Goal: Feedback & Contribution: Submit feedback/report problem

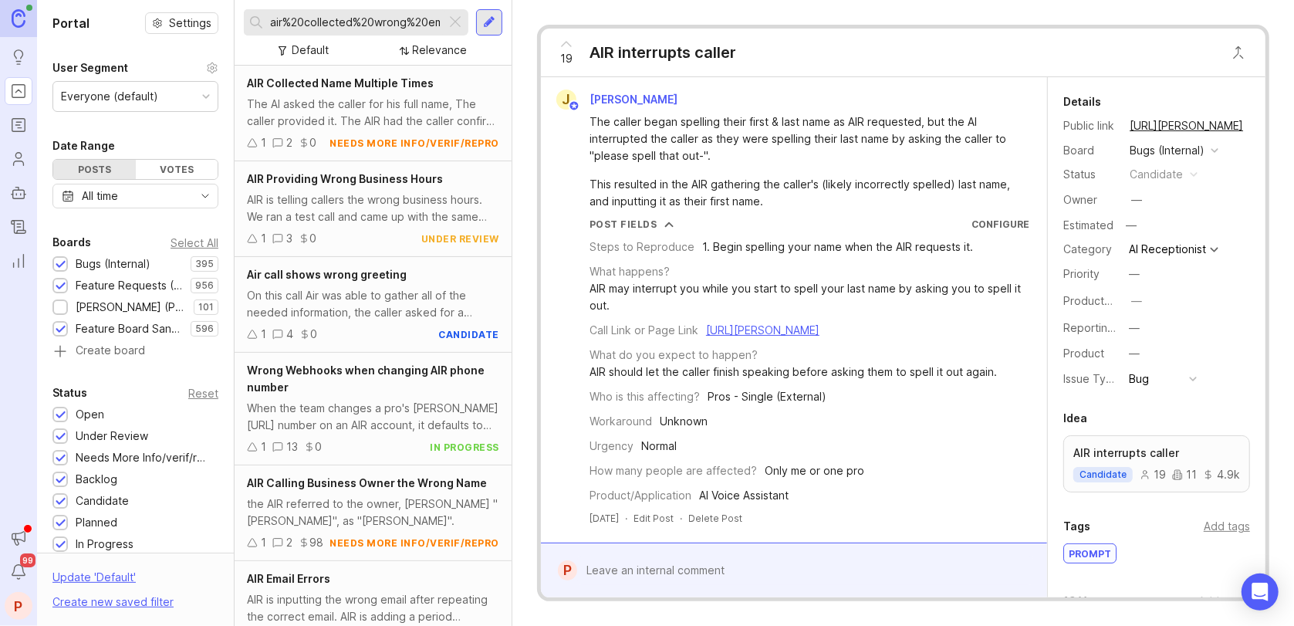
click at [453, 22] on div at bounding box center [455, 22] width 19 height 20
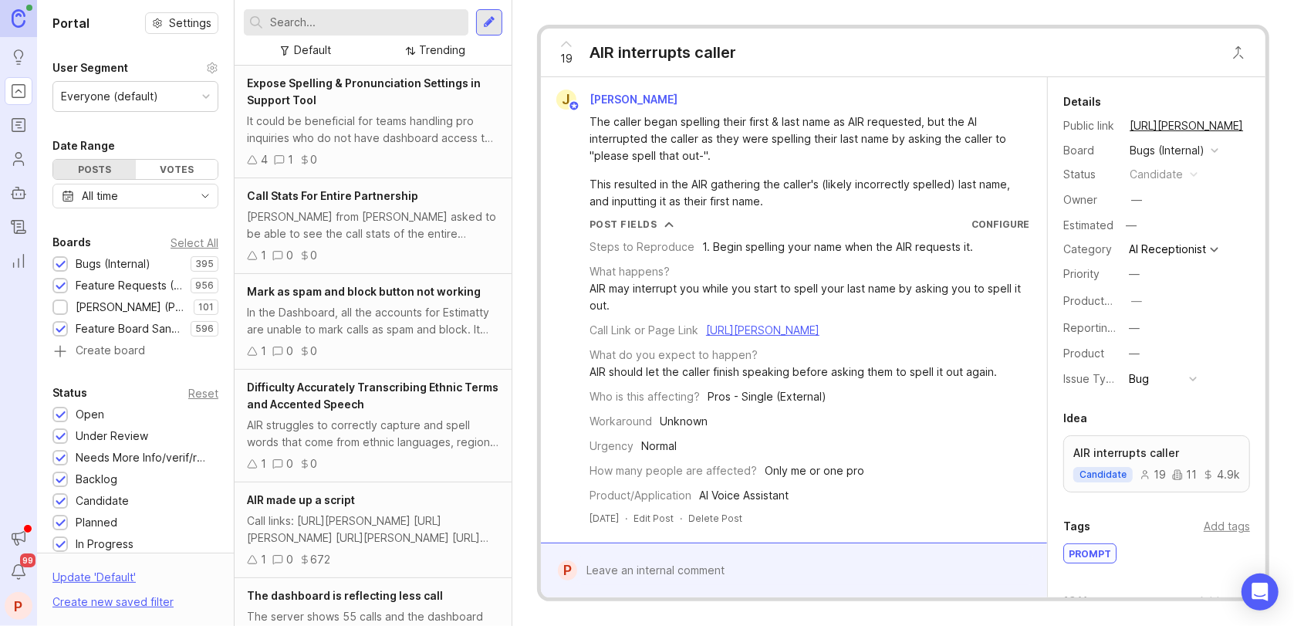
click at [383, 19] on input "text" at bounding box center [366, 22] width 192 height 17
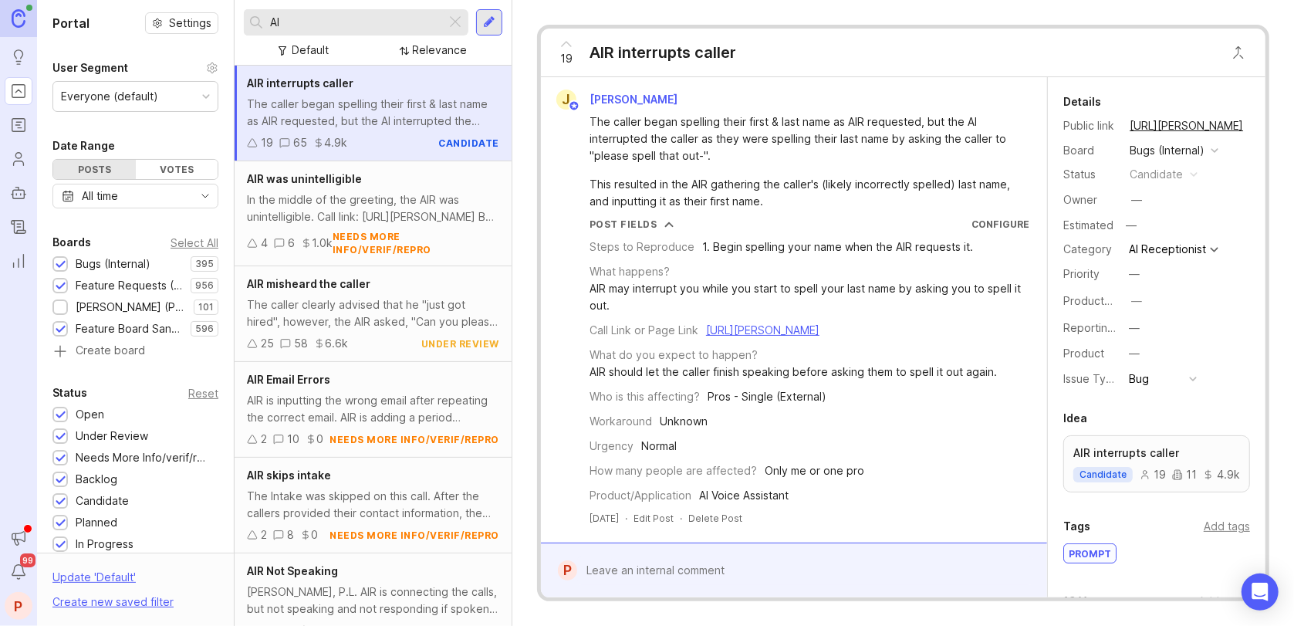
type input "A"
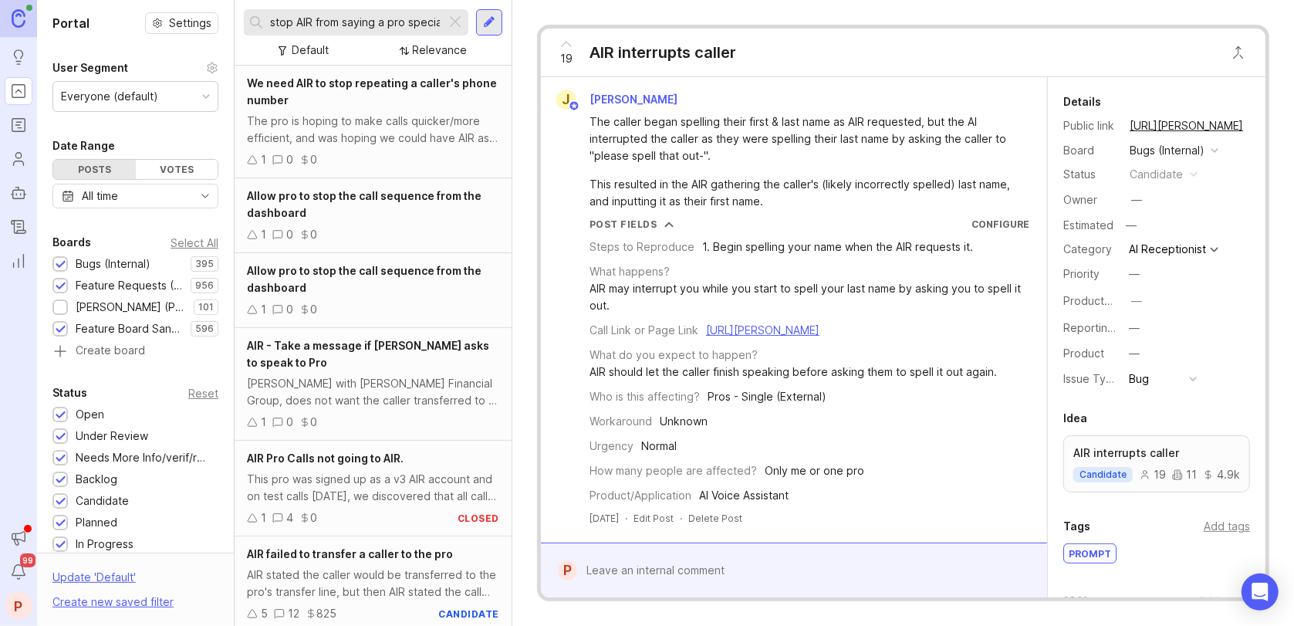
scroll to position [0, 5]
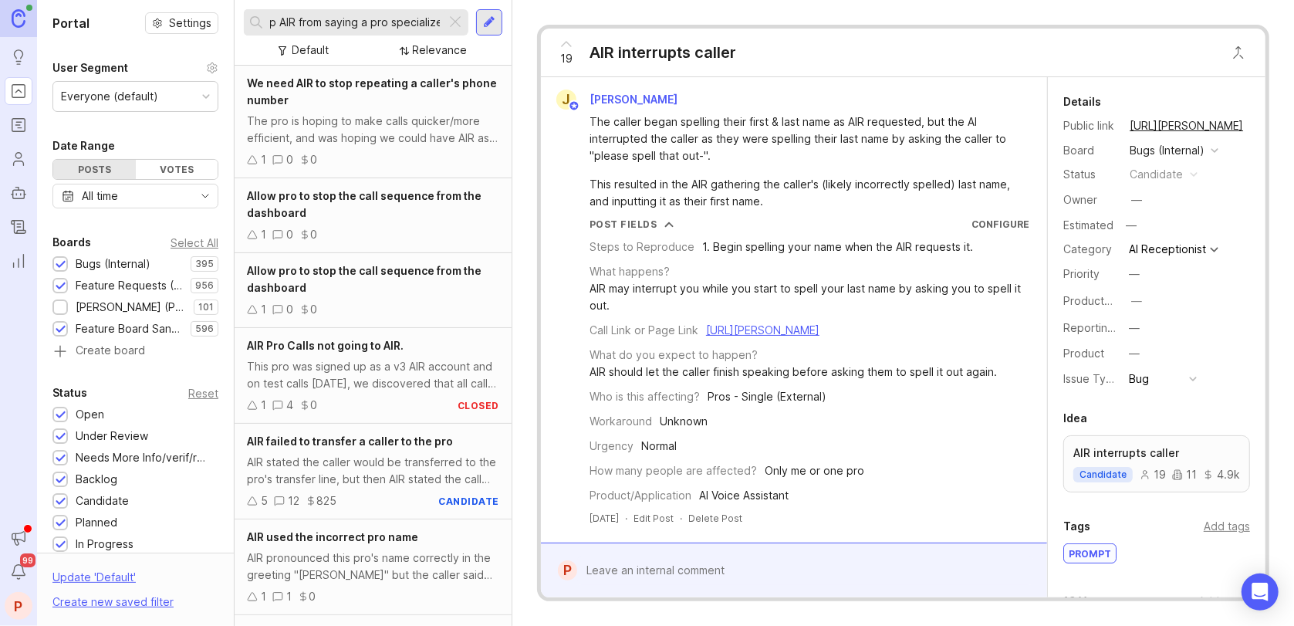
scroll to position [0, 23]
type input "stop AIR from saying a pro specialized"
drag, startPoint x: 461, startPoint y: 30, endPoint x: 453, endPoint y: 29, distance: 8.6
click at [459, 30] on div at bounding box center [455, 22] width 19 height 20
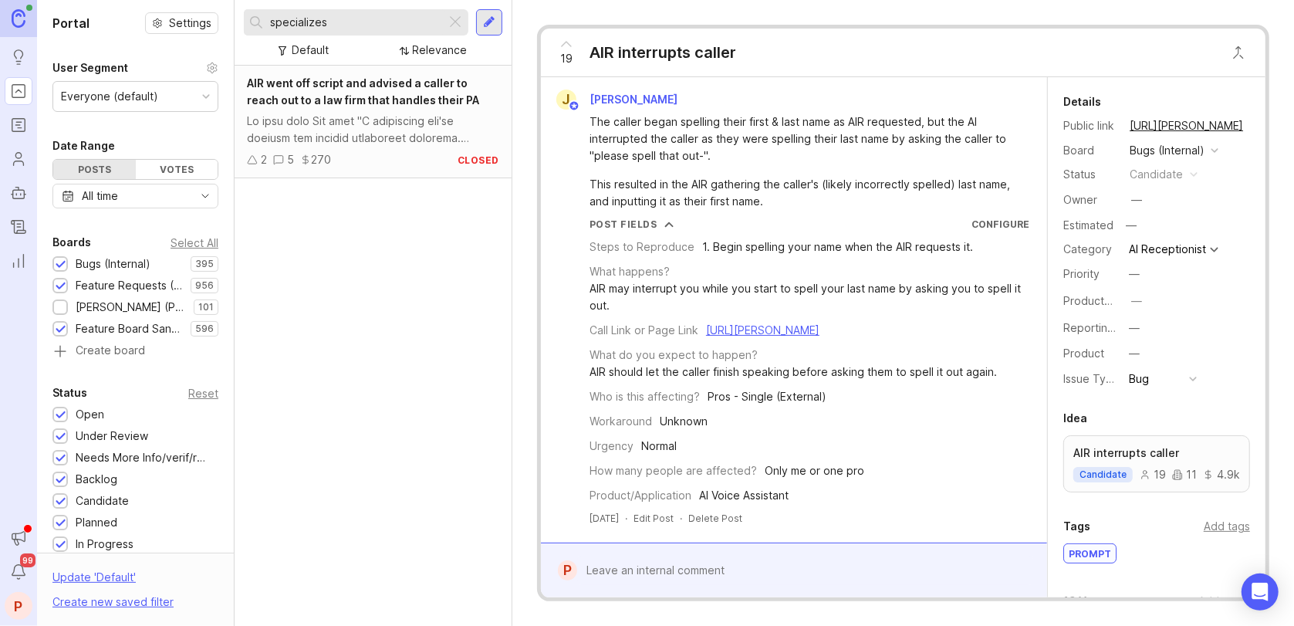
type input "specializes"
click at [403, 133] on div at bounding box center [373, 130] width 252 height 34
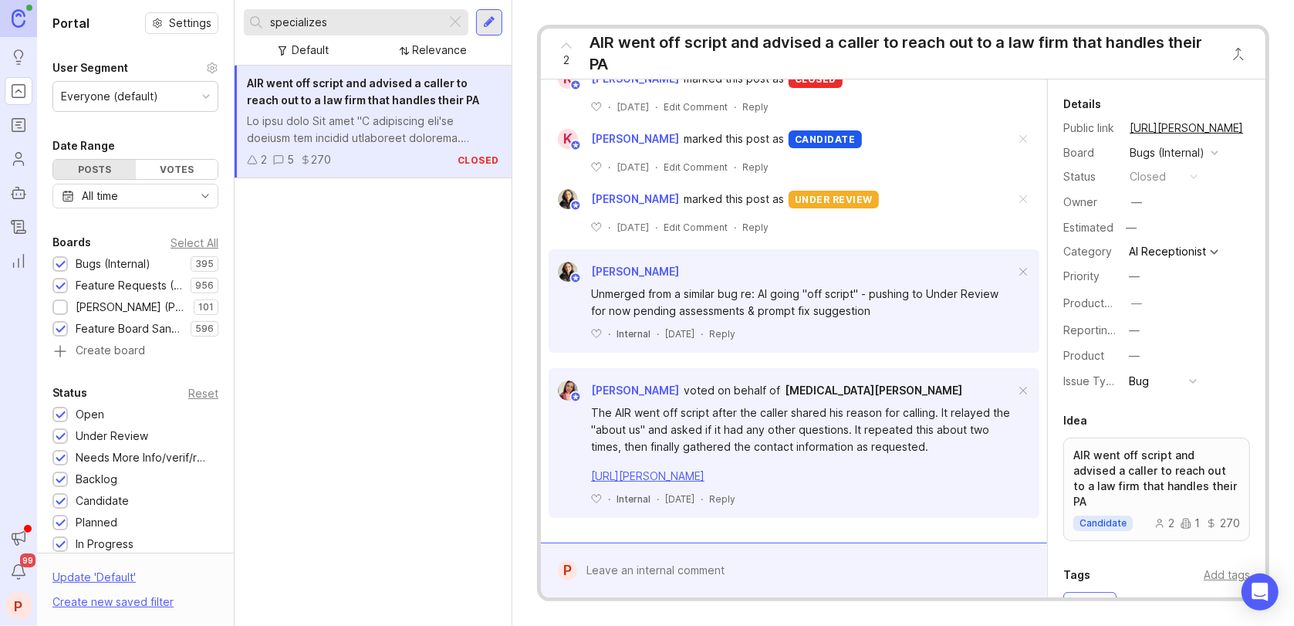
scroll to position [958, 0]
click at [447, 27] on div at bounding box center [455, 22] width 19 height 20
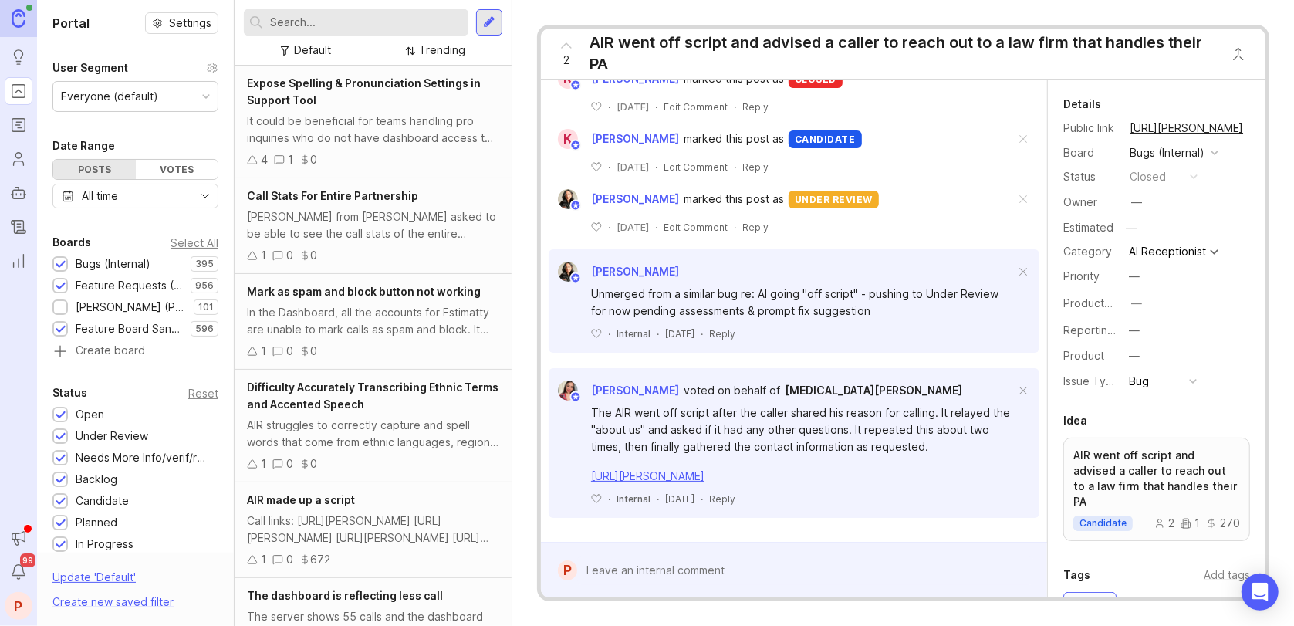
click at [414, 22] on input "text" at bounding box center [366, 22] width 192 height 17
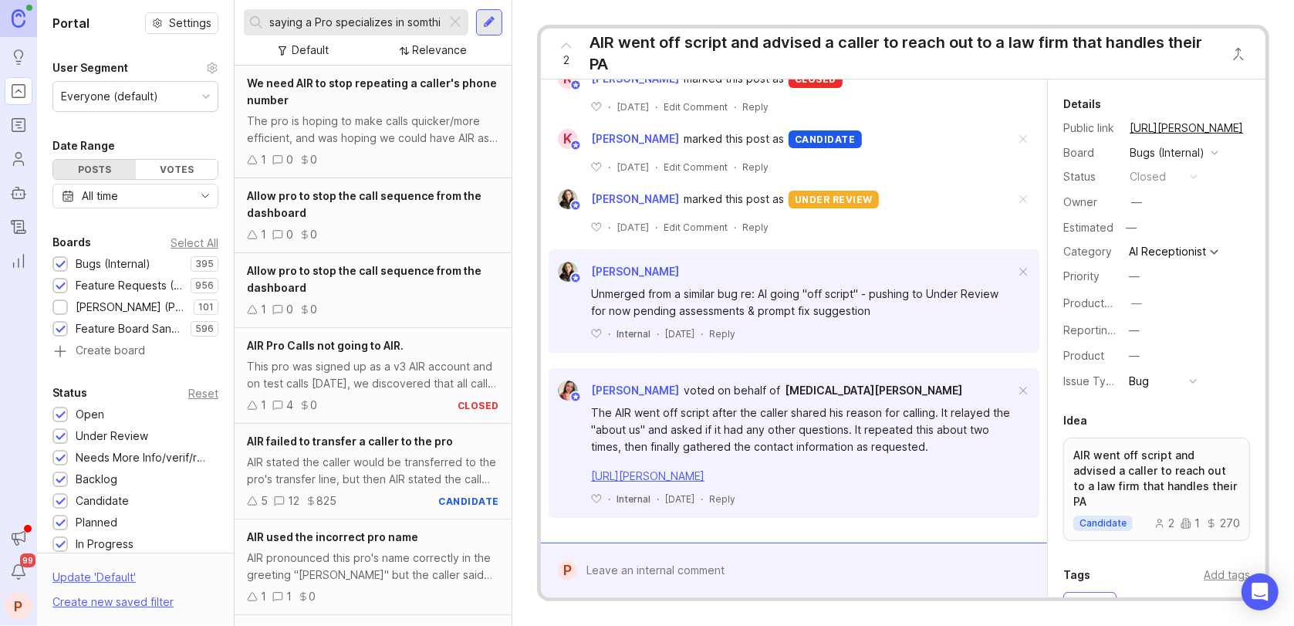
scroll to position [0, 86]
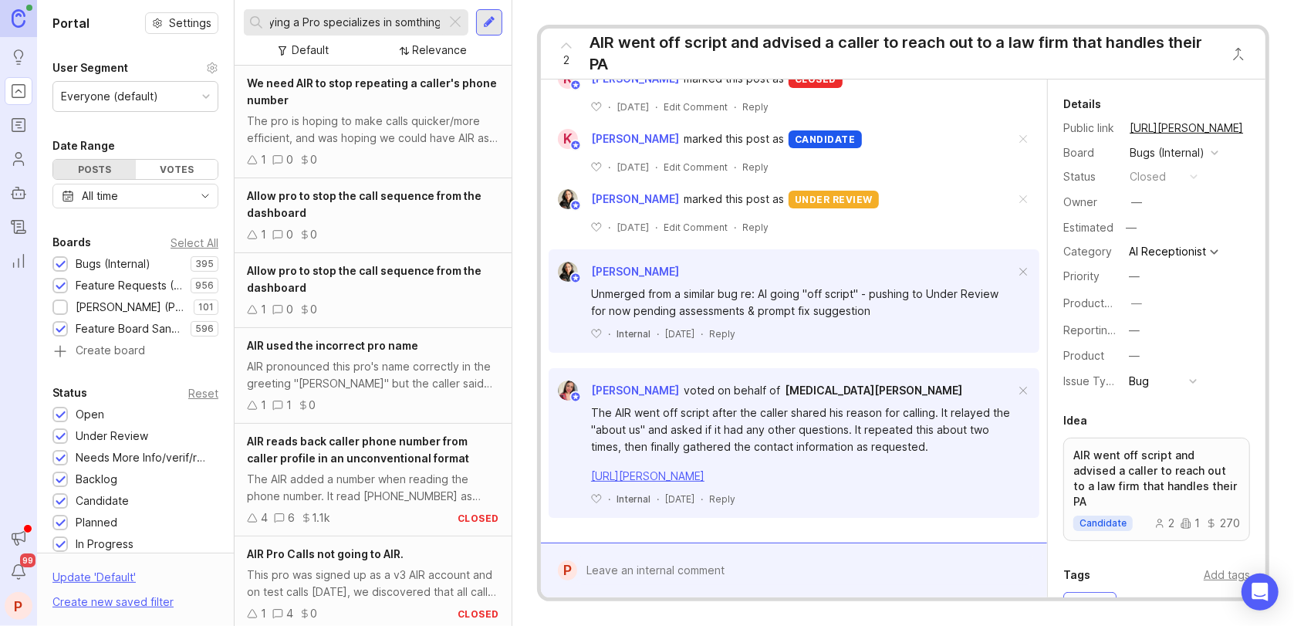
click at [392, 24] on input "Stop AIR from saying a Pro specializes in somthing" at bounding box center [355, 22] width 170 height 17
type input "Stop AIR from saying a Pro specializes in somthing"
click at [476, 18] on div at bounding box center [489, 22] width 26 height 26
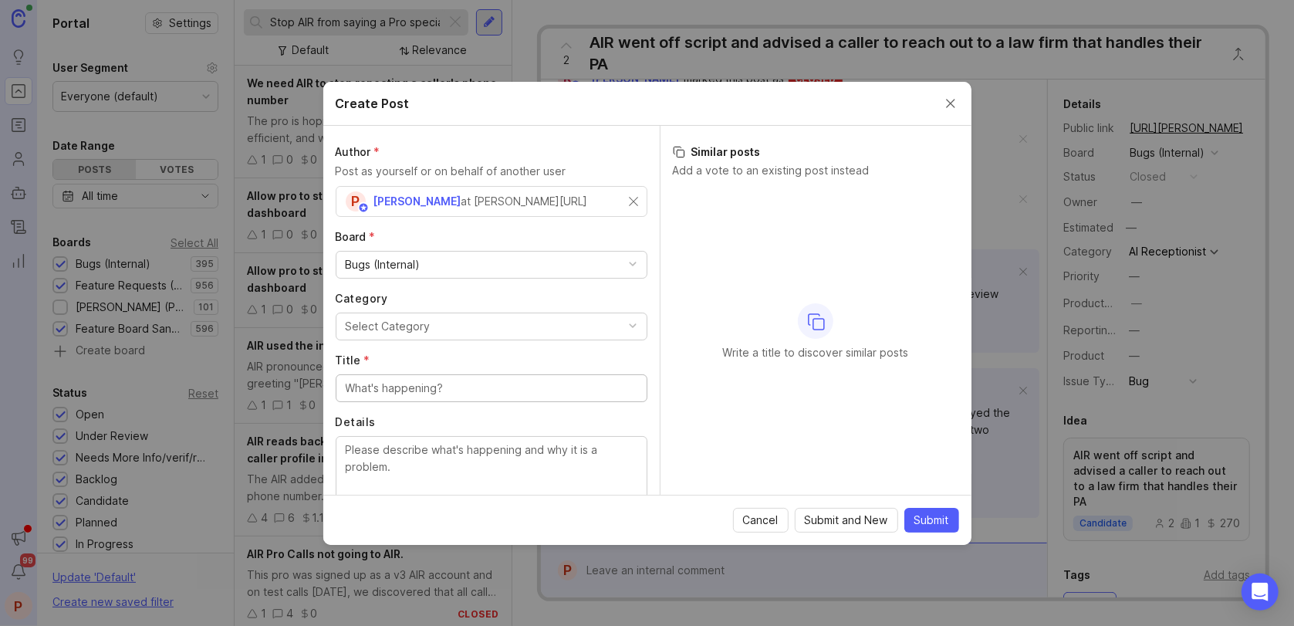
click at [386, 261] on div "Bugs (Internal)" at bounding box center [383, 264] width 75 height 17
click at [422, 323] on div "Select Category" at bounding box center [388, 326] width 85 height 17
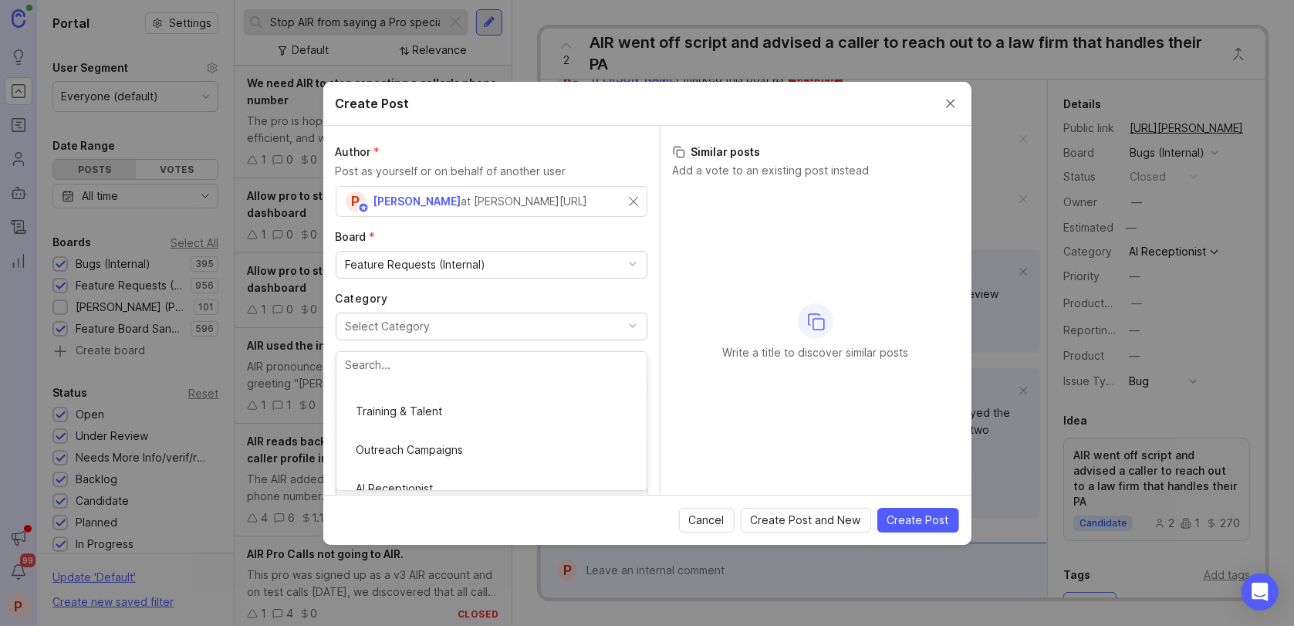
scroll to position [103, 0]
click at [397, 389] on input "Title *" at bounding box center [492, 388] width 292 height 17
paste input "Stop AIR from saying a Pro specializes in somthing"
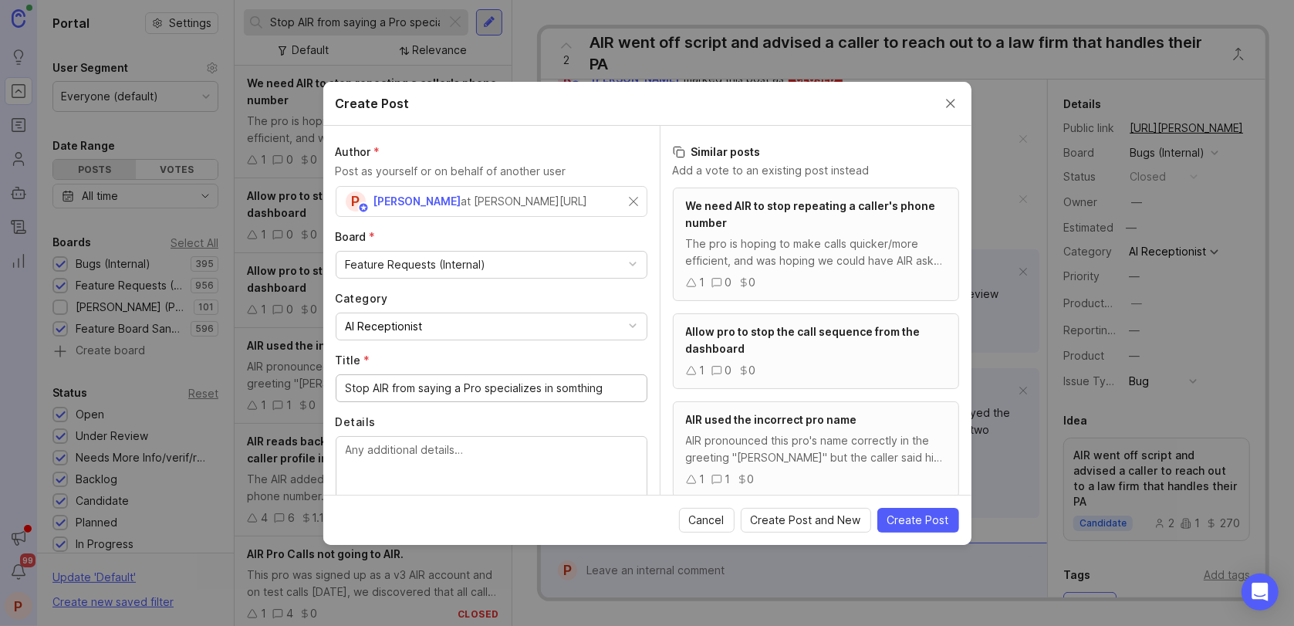
type input "Stop AIR from saying a Pro specializes in somthing"
click at [495, 464] on textarea "Details" at bounding box center [492, 466] width 292 height 51
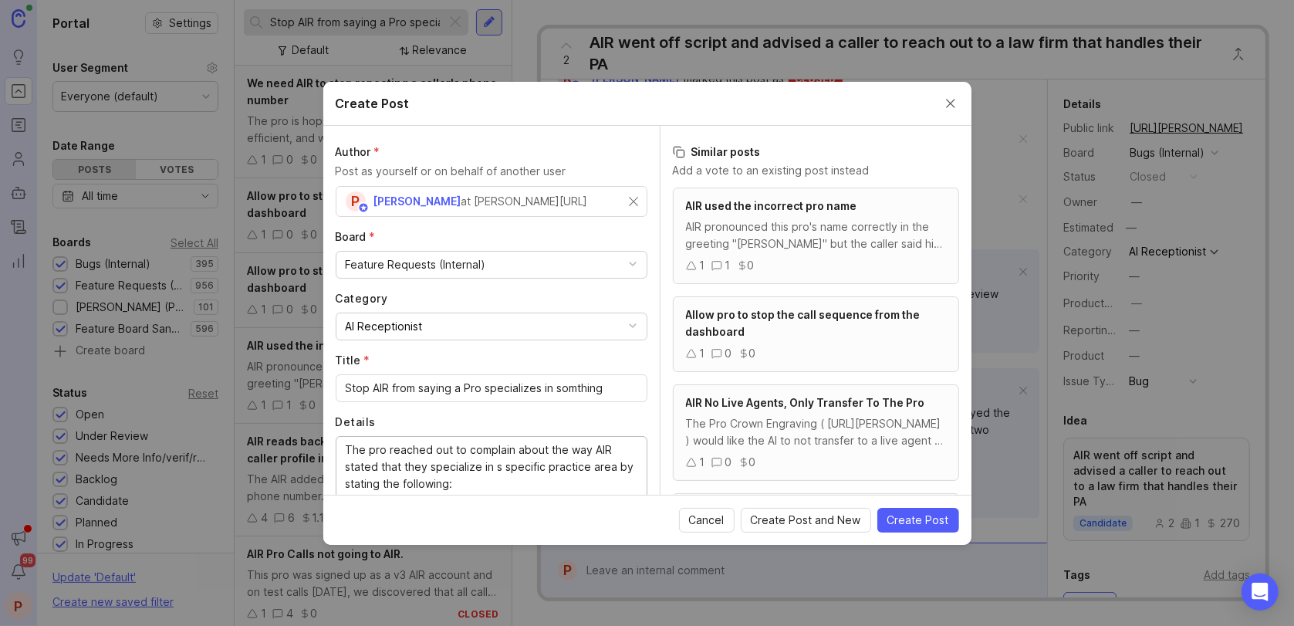
paste textarea "[PERSON_NAME] did a good job in responsiveness to callers concerns, but it shou…"
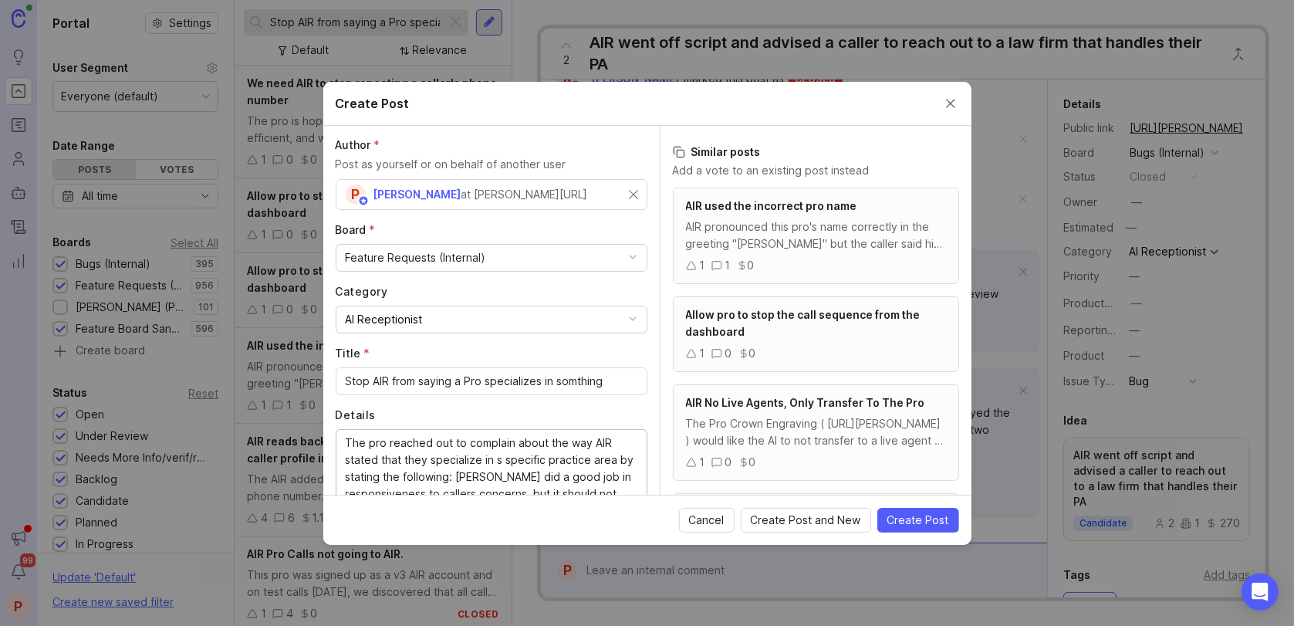
scroll to position [0, 0]
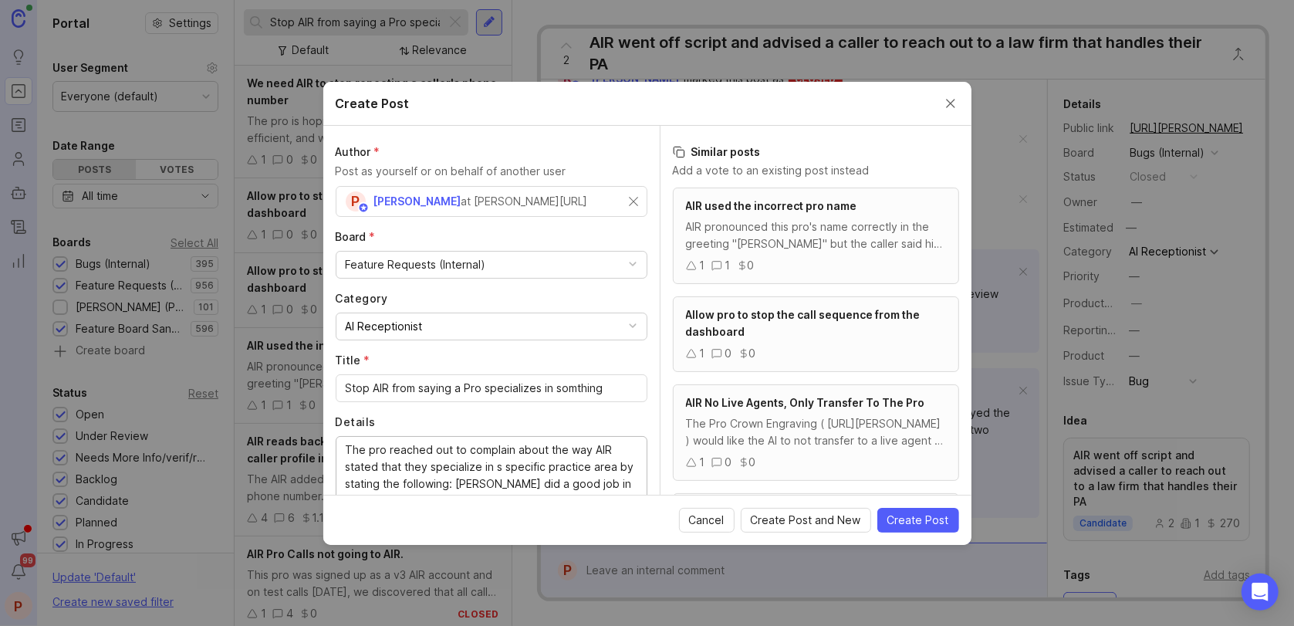
type textarea "The pro reached out to complain about the way AIR stated that they specialize i…"
drag, startPoint x: 570, startPoint y: 385, endPoint x: 575, endPoint y: 397, distance: 13.2
click at [570, 385] on input "Stop AIR from saying a Pro specializes in somthing" at bounding box center [492, 388] width 292 height 17
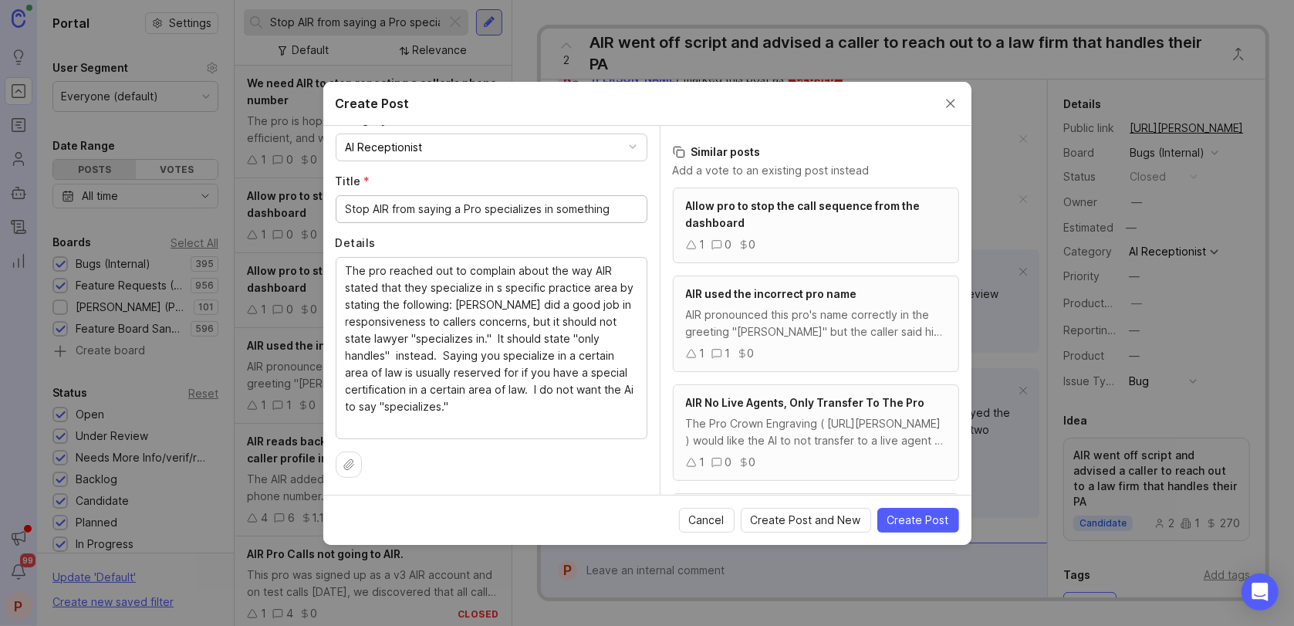
scroll to position [16, 0]
type input "Stop AIR from saying a Pro specializes in something"
drag, startPoint x: 443, startPoint y: 431, endPoint x: 372, endPoint y: 421, distance: 71.7
click at [357, 429] on div "The pro reached out to complain about the way AIR stated that they specialize i…" at bounding box center [492, 348] width 312 height 182
drag, startPoint x: 406, startPoint y: 427, endPoint x: 309, endPoint y: 427, distance: 97.2
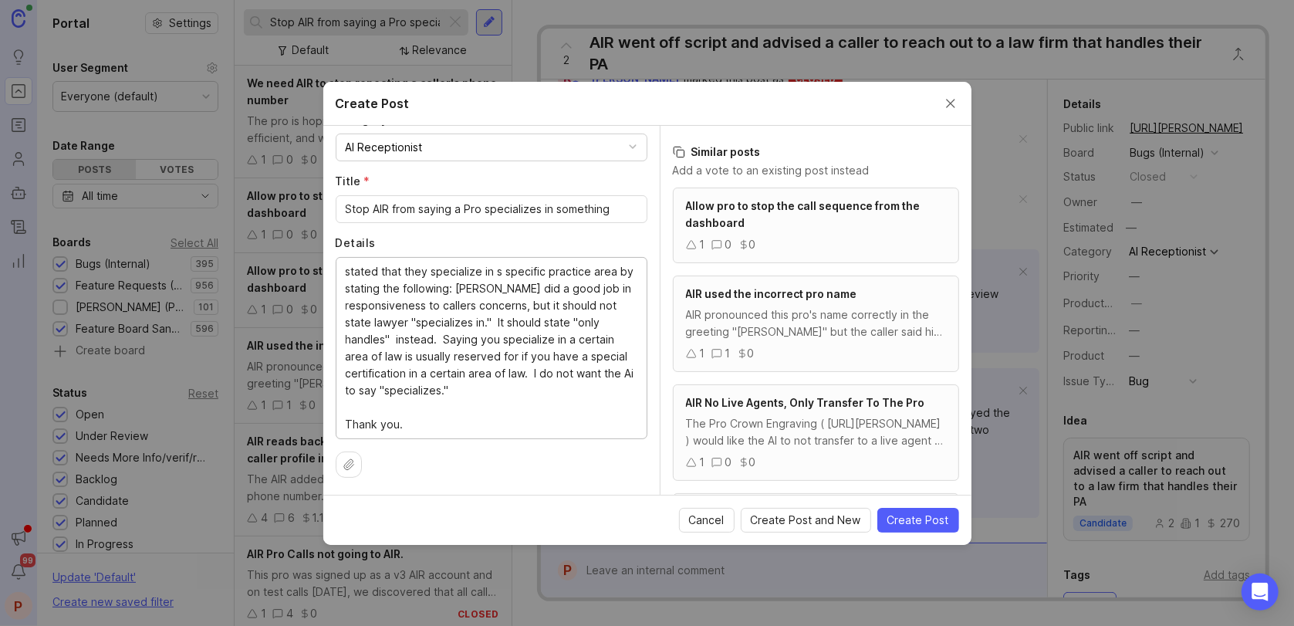
click at [309, 427] on div "Create Post Author * Post as yourself or on behalf of another user P [PERSON_NA…" at bounding box center [647, 313] width 1294 height 626
type textarea "The pro reached out to complain about the way AIR stated that they specialize i…"
click at [914, 508] on button "Create Post" at bounding box center [918, 520] width 82 height 25
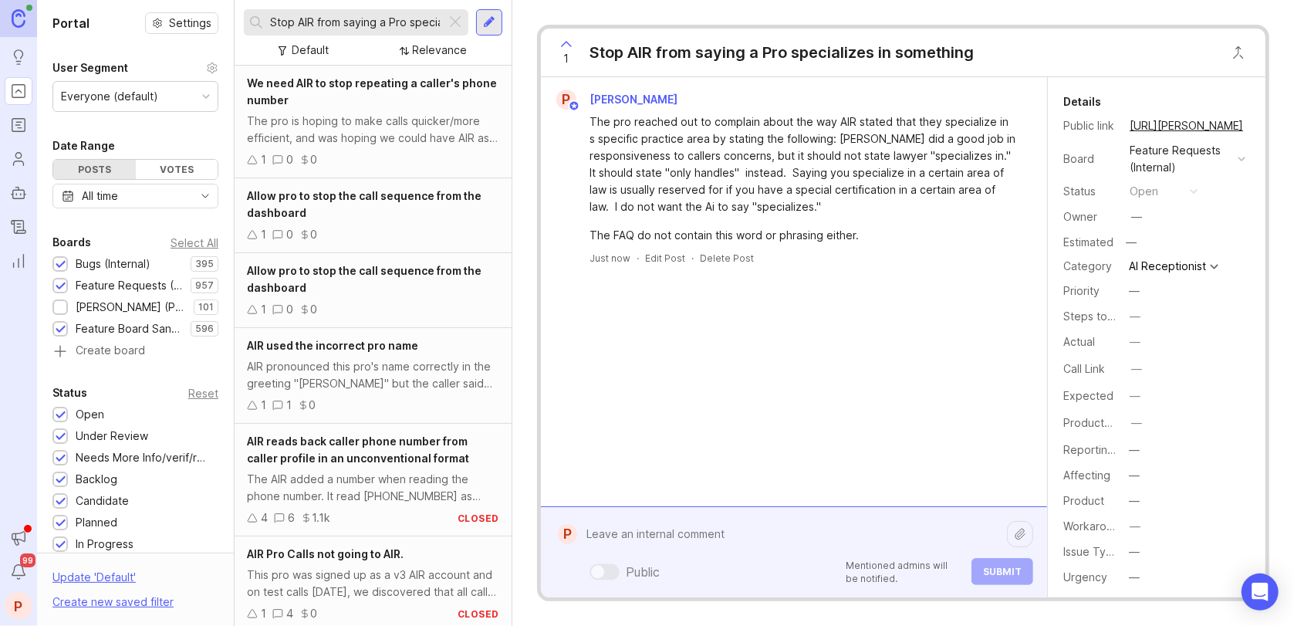
click at [676, 558] on div "Public Mentioned admins will be notified. Submit" at bounding box center [805, 552] width 456 height 66
paste textarea "[URL][PERSON_NAME]"
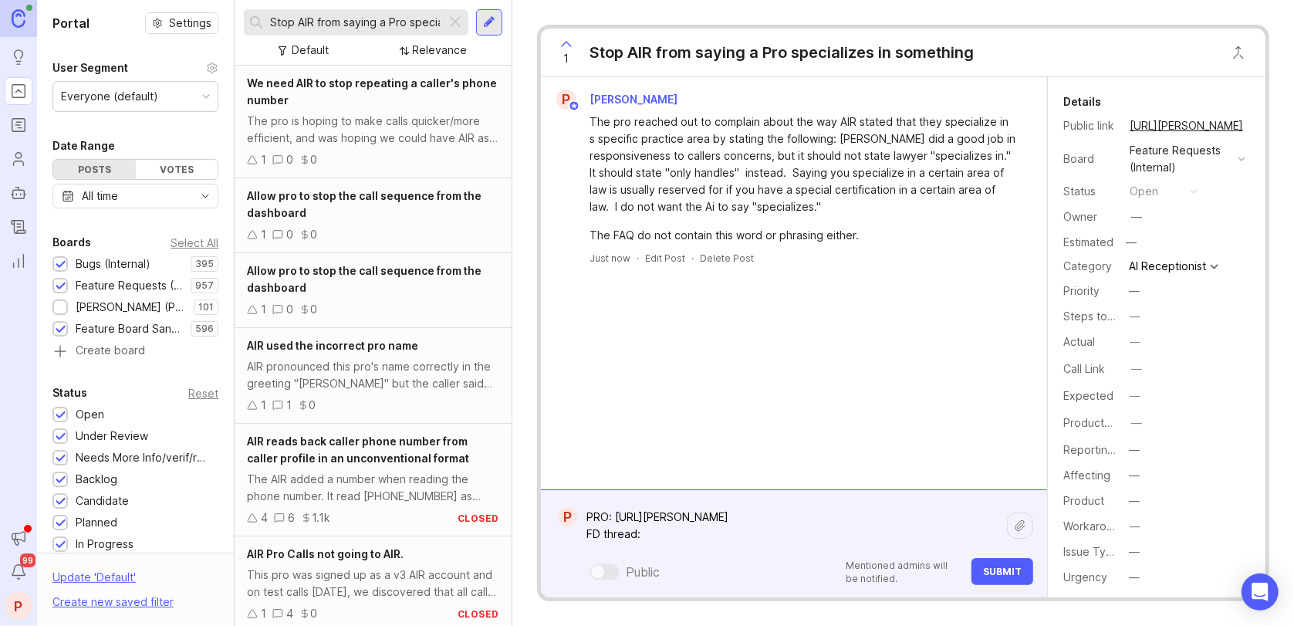
paste textarea "[URL][PERSON_NAME][DOMAIN_NAME]"
type textarea "PRO: [URL][PERSON_NAME] FD thread: [URL][PERSON_NAME][DOMAIN_NAME]"
click at [992, 575] on span "Submit" at bounding box center [1002, 571] width 39 height 12
